Goal: Navigation & Orientation: Find specific page/section

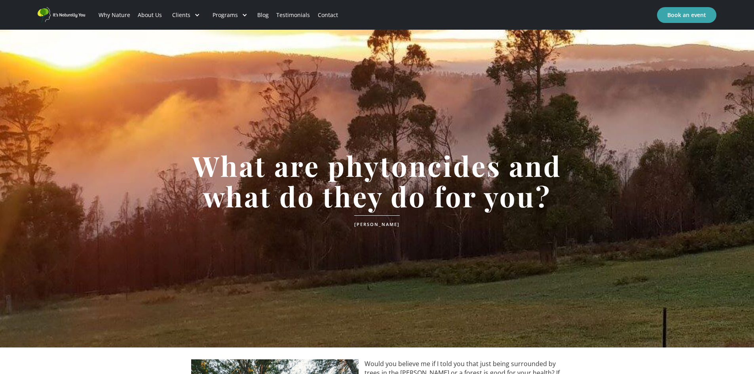
click at [328, 16] on link "Contact" at bounding box center [328, 15] width 28 height 27
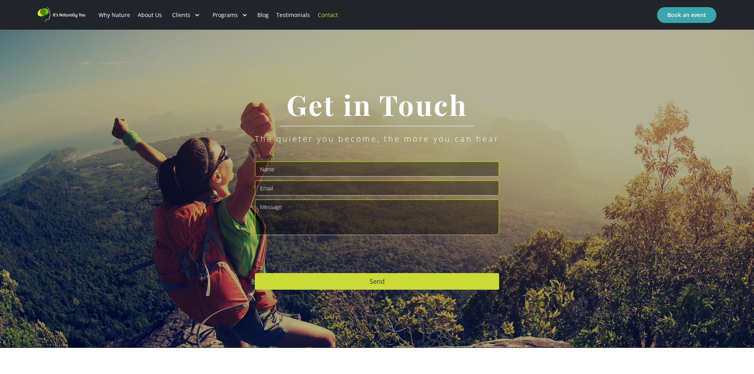
click at [156, 14] on link "About Us" at bounding box center [150, 15] width 32 height 27
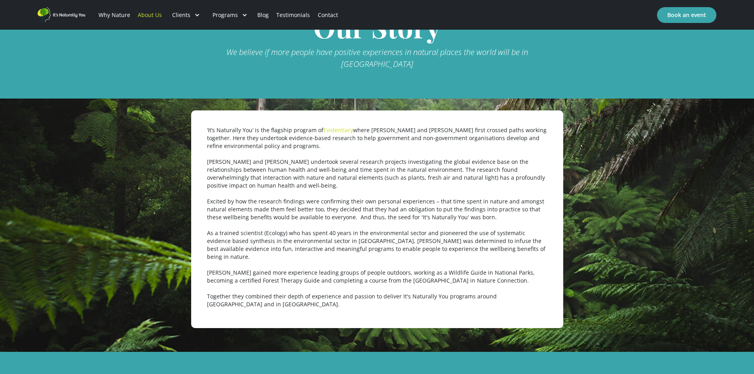
scroll to position [356, 0]
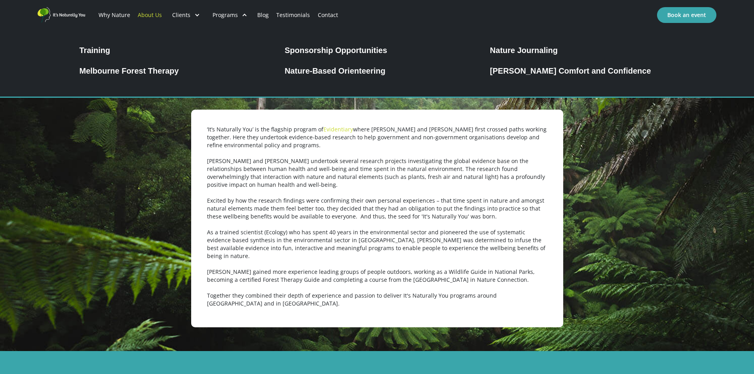
click at [136, 72] on div "Melbourne Forest Therapy" at bounding box center [129, 70] width 99 height 9
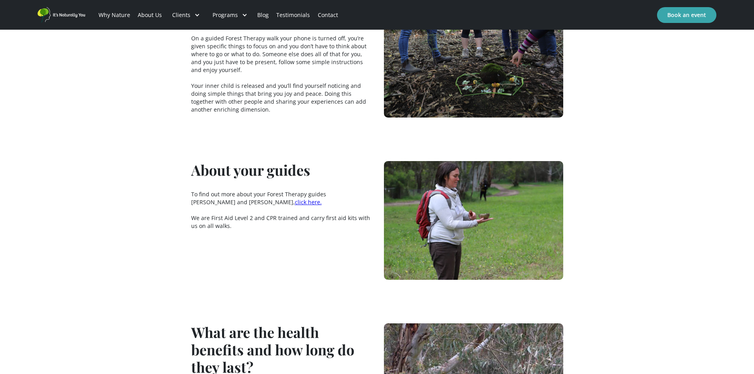
scroll to position [1108, 0]
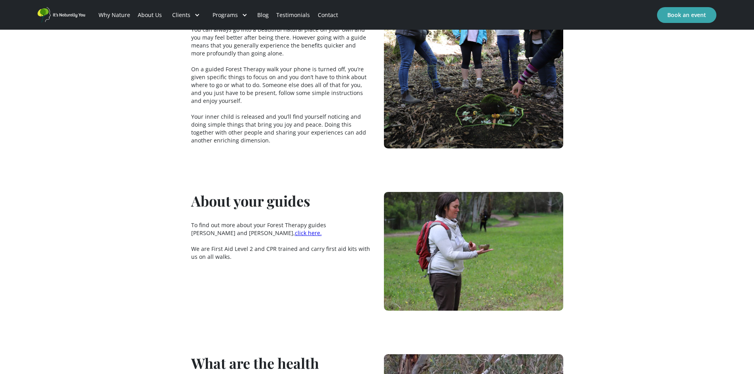
click at [295, 229] on span "click here." at bounding box center [308, 233] width 27 height 8
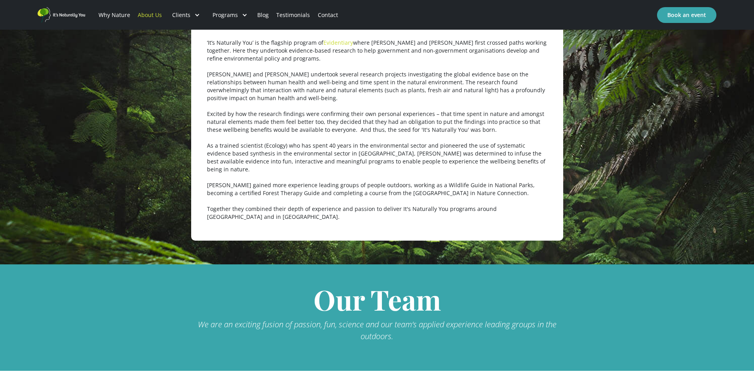
scroll to position [396, 0]
